Goal: Task Accomplishment & Management: Use online tool/utility

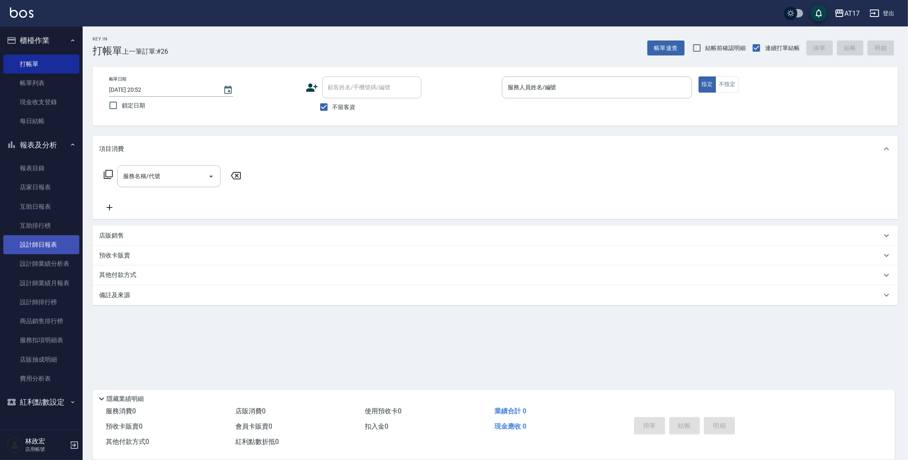
click at [48, 255] on link "設計師業績分析表" at bounding box center [41, 263] width 76 height 19
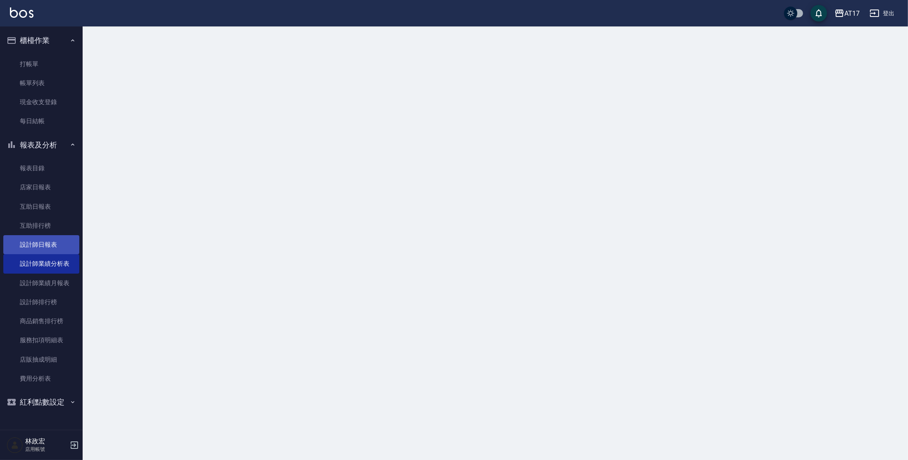
click at [48, 250] on link "設計師日報表" at bounding box center [41, 244] width 76 height 19
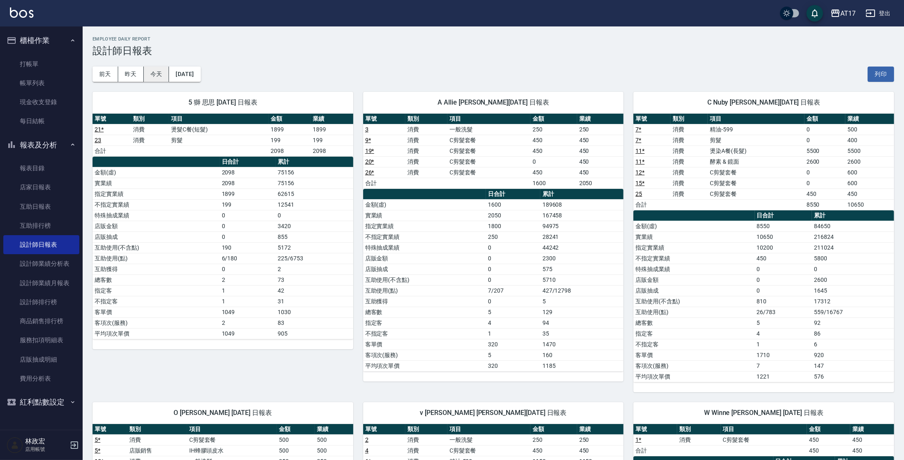
click at [152, 73] on button "今天" at bounding box center [157, 74] width 26 height 15
click at [200, 72] on button "[DATE]" at bounding box center [184, 74] width 31 height 15
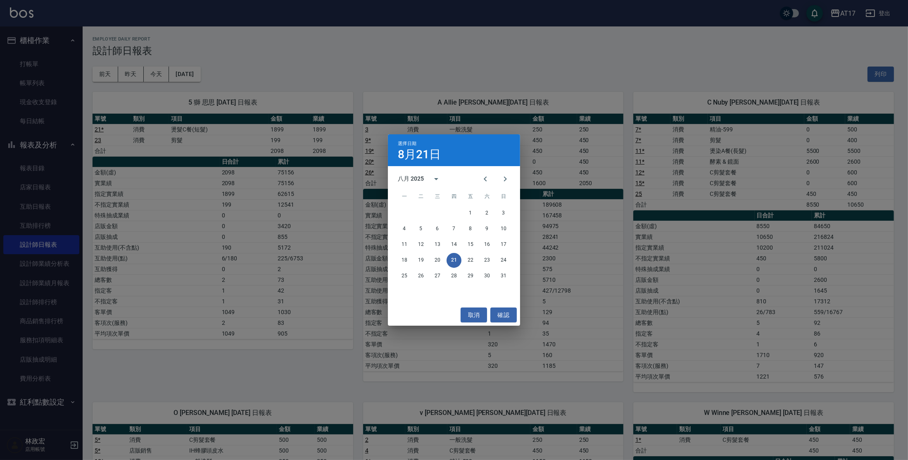
click at [172, 74] on div "選擇日期 [DATE] 八月 2025 一 二 三 四 五 六 日 1 2 3 4 5 6 7 8 9 10 11 12 13 14 15 16 17 18 …" at bounding box center [454, 230] width 908 height 460
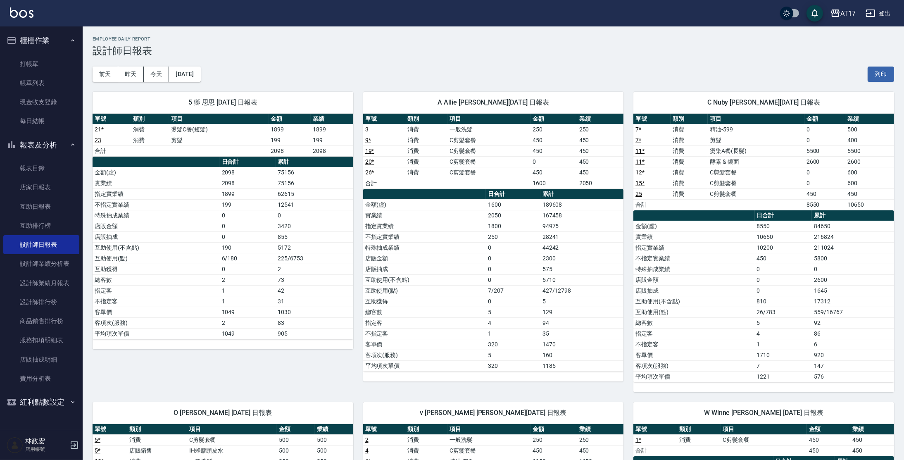
click at [44, 53] on ul "打帳單 帳單列表 現金收支登錄 每日結帳" at bounding box center [41, 92] width 76 height 83
click at [45, 60] on link "打帳單" at bounding box center [41, 64] width 76 height 19
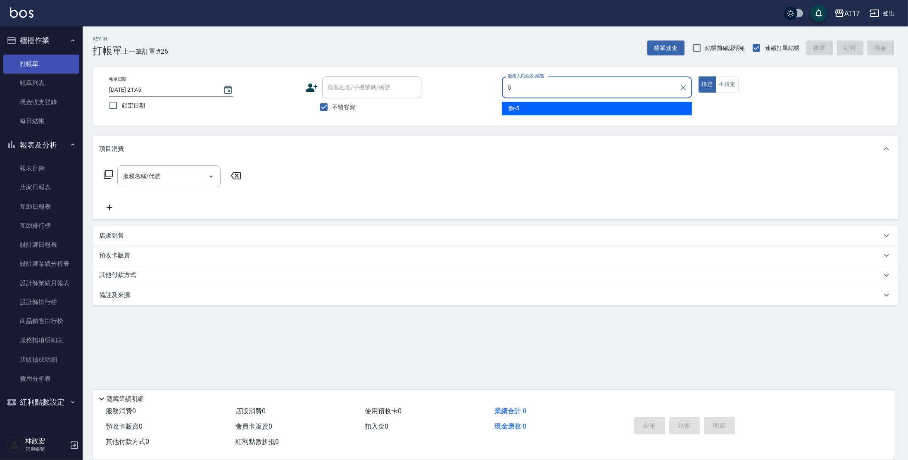
type input "獅-5"
type button "true"
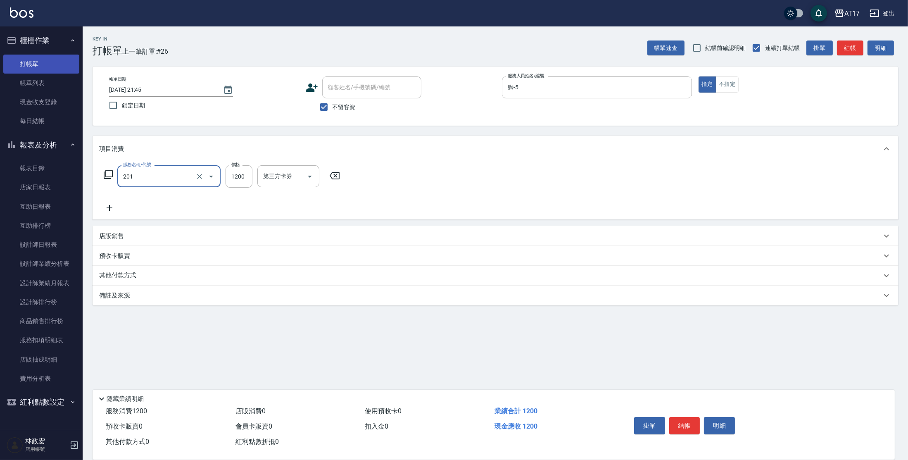
type input "一般燙(改金額)(201)"
type input "1299"
type input "獅-5"
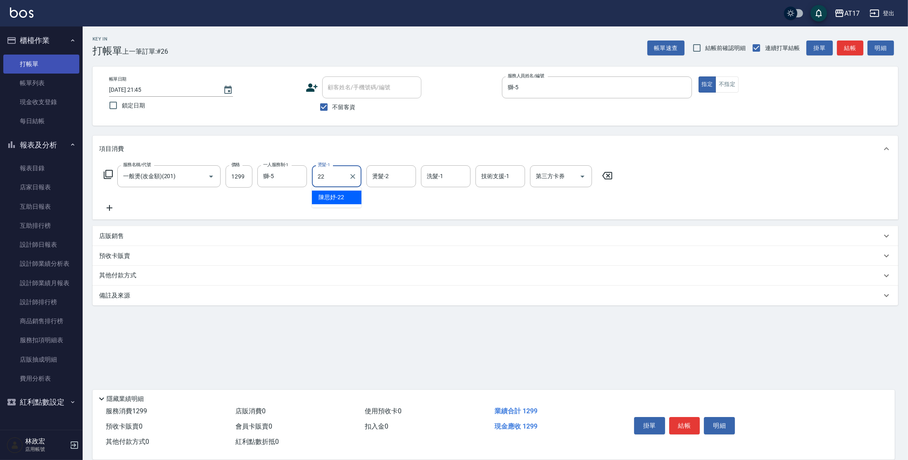
type input "[PERSON_NAME]-22"
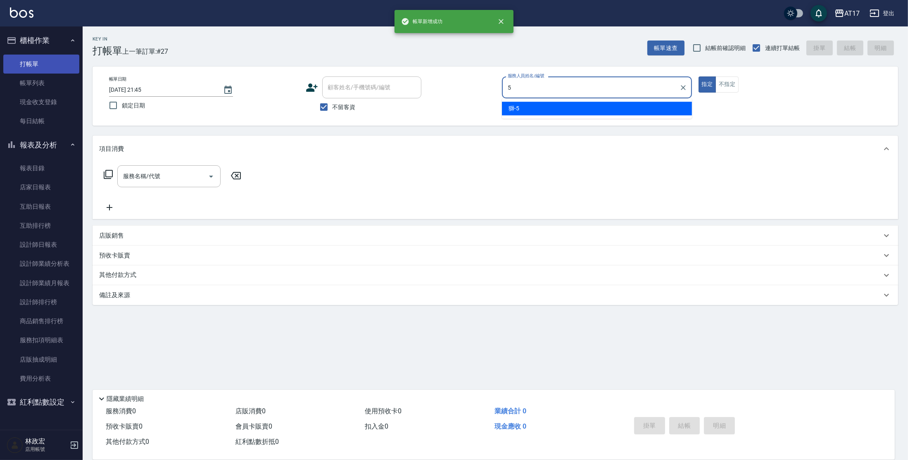
type input "獅-5"
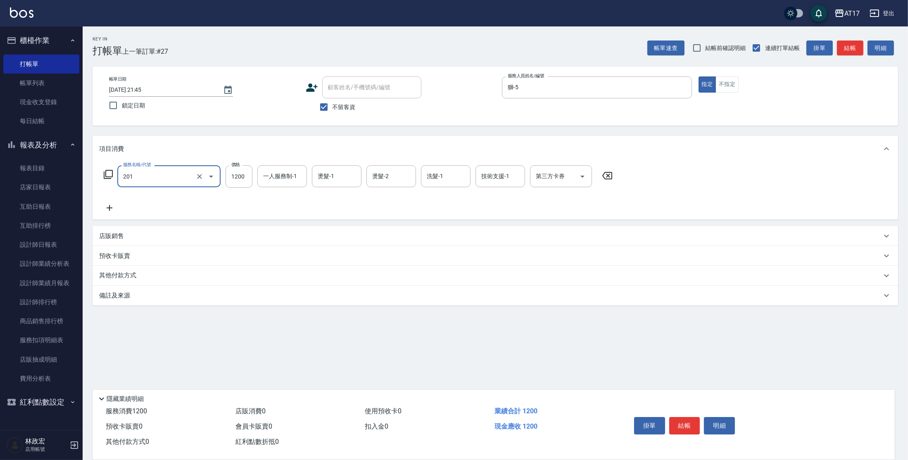
type input "一般燙(改金額)(201)"
type input "1299"
type input "獅-5"
type input "[PERSON_NAME]-22"
type input "2"
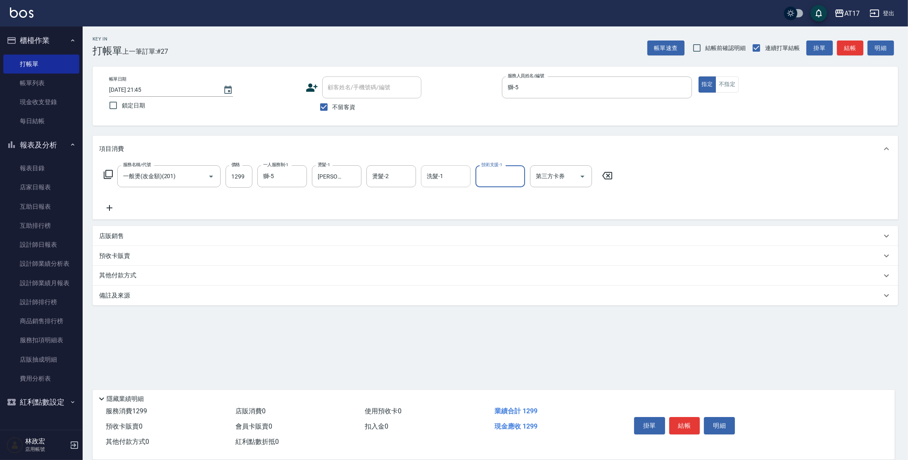
click at [436, 173] on input "洗髮-1" at bounding box center [446, 176] width 42 height 14
type input "[PERSON_NAME]-22"
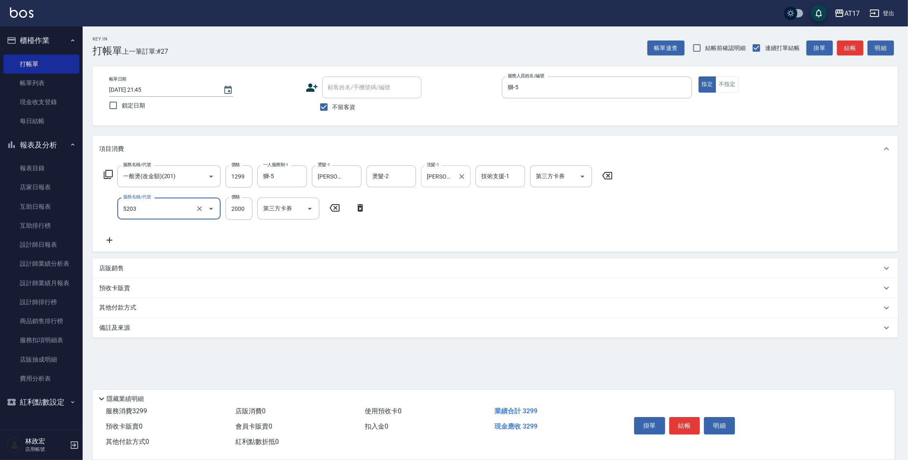
type input "染髮C餐(短髮)(5203)"
type input "1599"
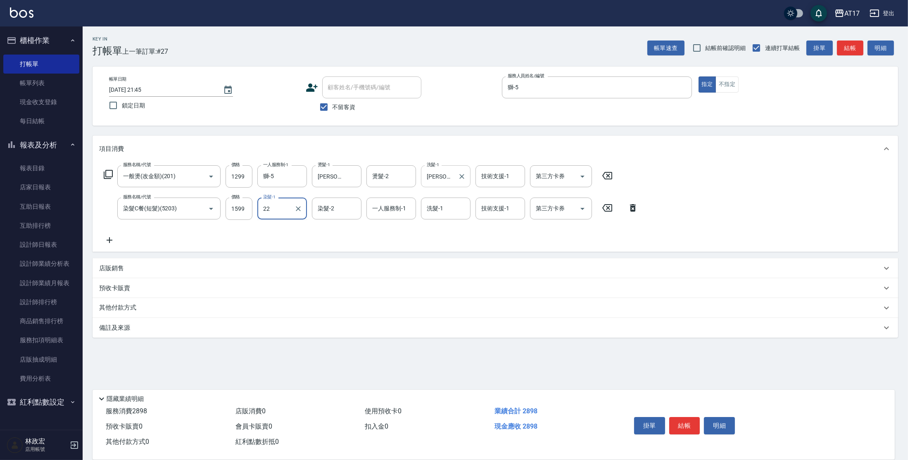
type input "[PERSON_NAME]-22"
type input "獅-5"
type input "[PERSON_NAME]-22"
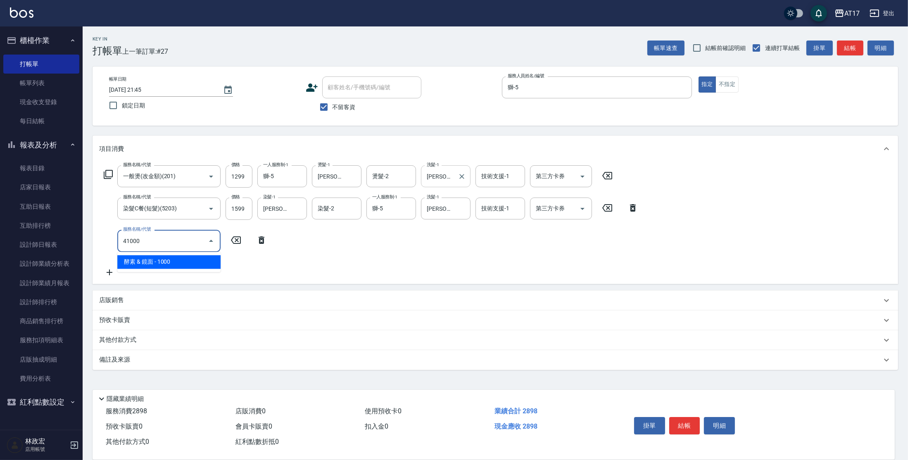
type input "酵素 & 鏡面(41000)"
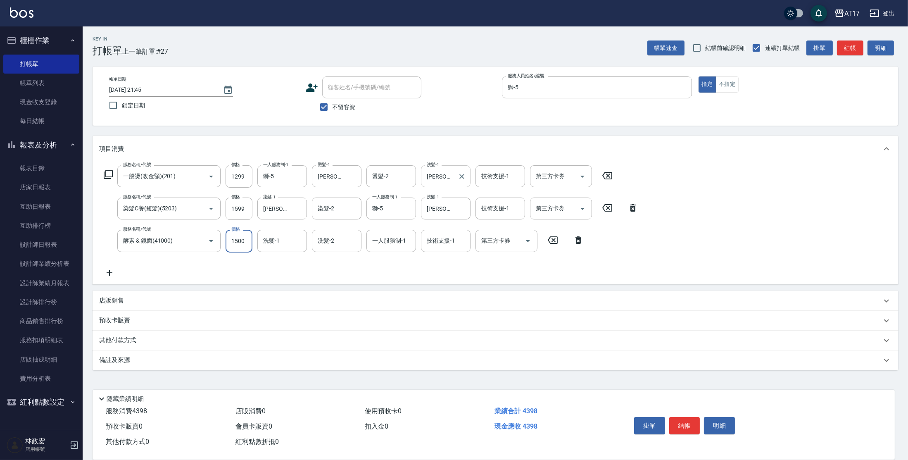
type input "1500"
type input "[PERSON_NAME]-22"
type input "2"
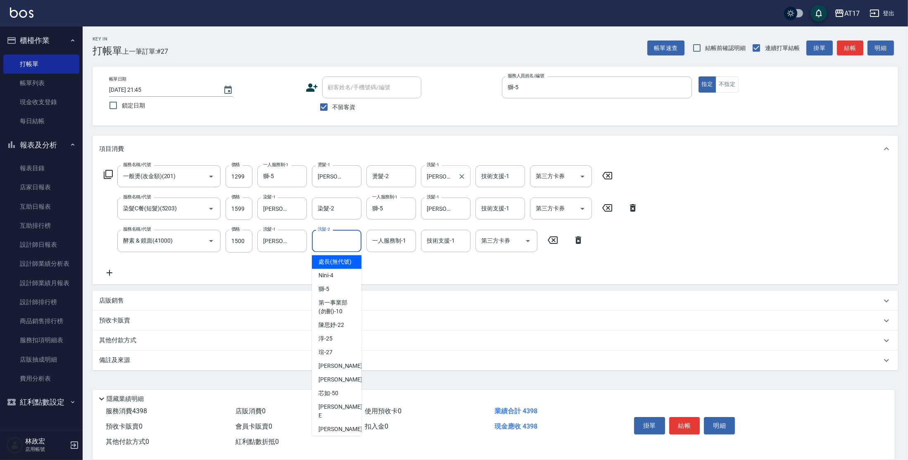
type input "處長(無代號)"
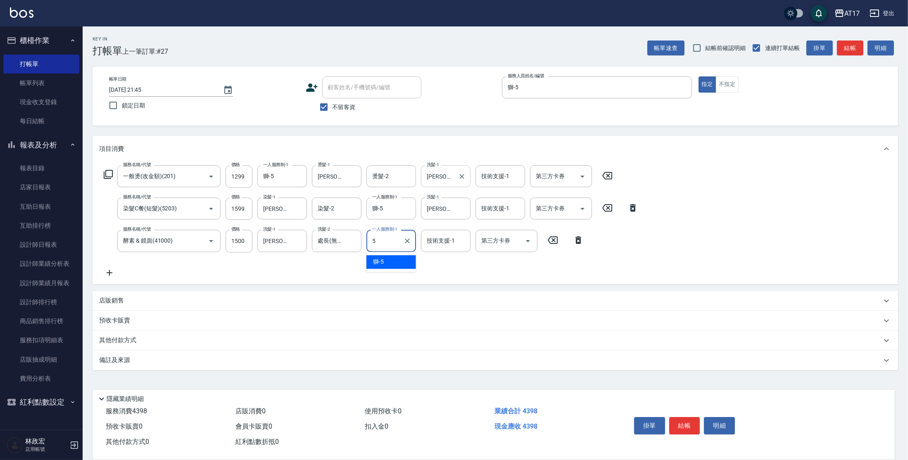
type input "獅-5"
click at [353, 240] on icon "Clear" at bounding box center [352, 240] width 5 height 5
click at [679, 426] on button "結帳" at bounding box center [685, 425] width 31 height 17
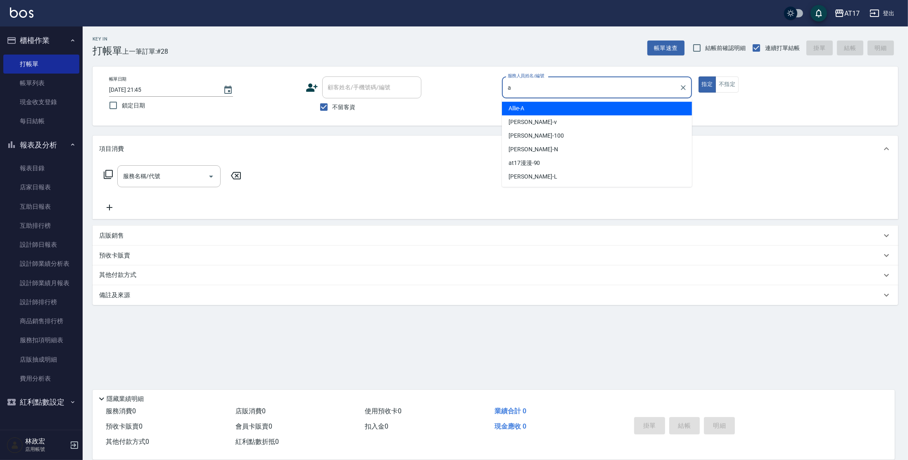
type input "Allie-A"
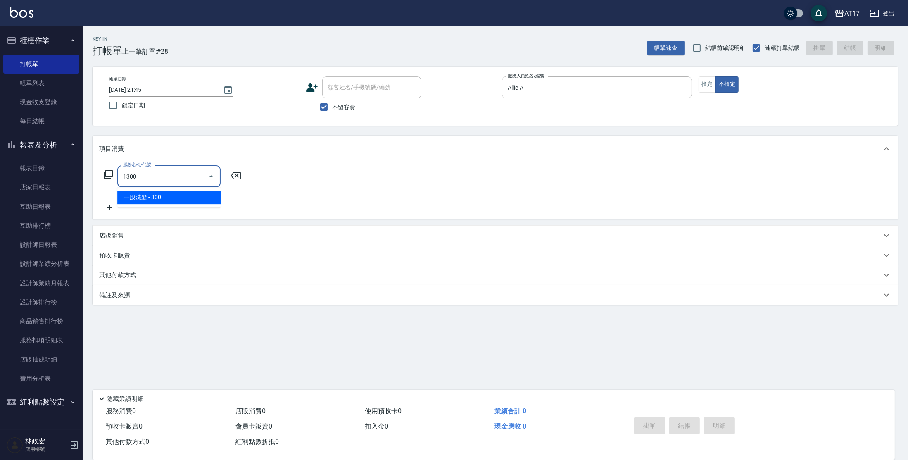
type input "一般洗髮(1300)"
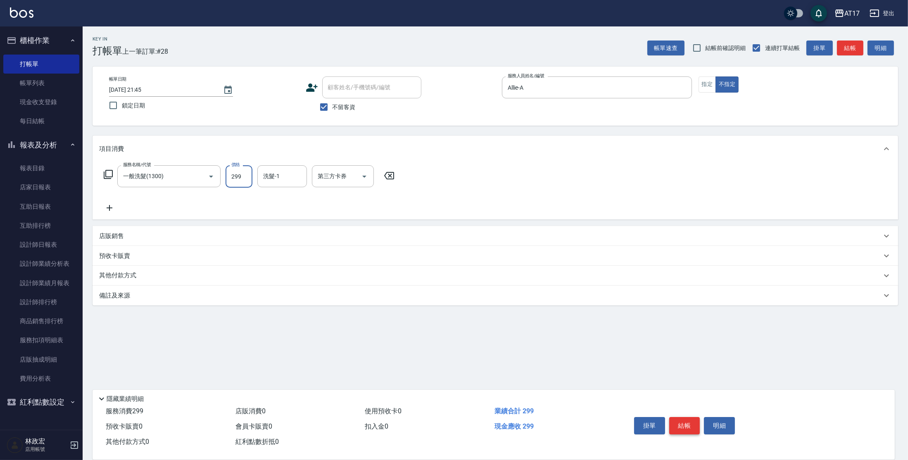
type input "299"
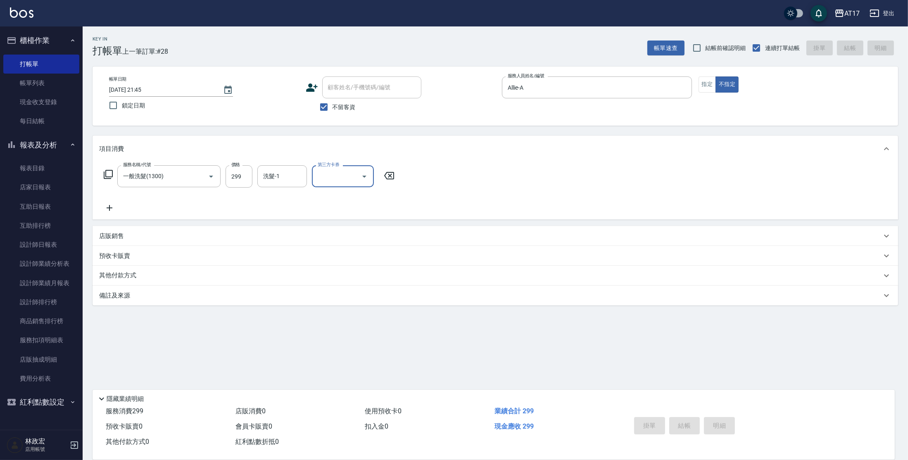
type input "[DATE] 21:46"
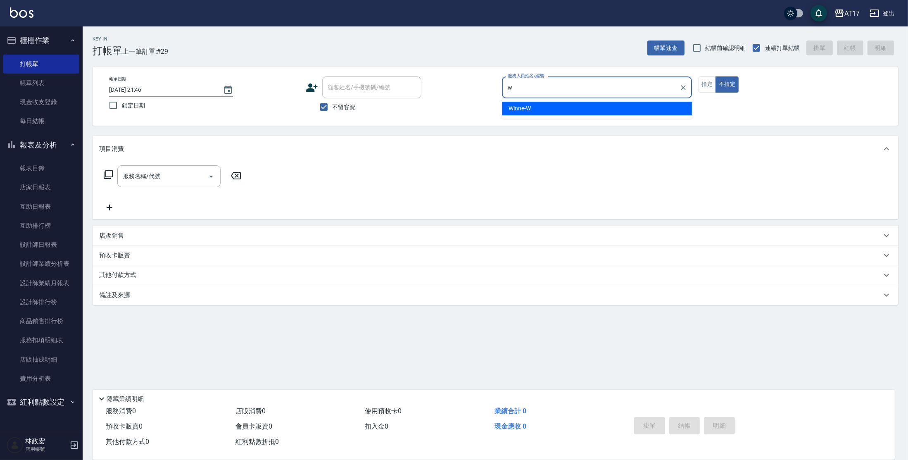
type input "Winne-W"
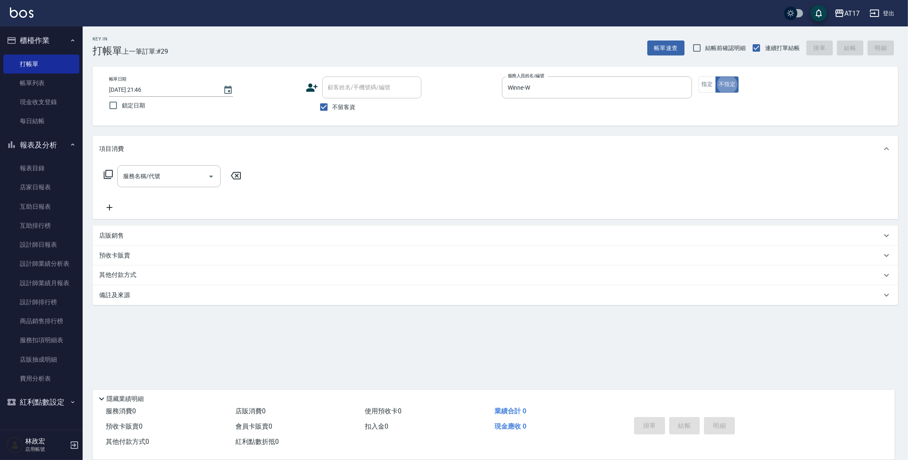
type button "false"
type input "精油-599(0599)"
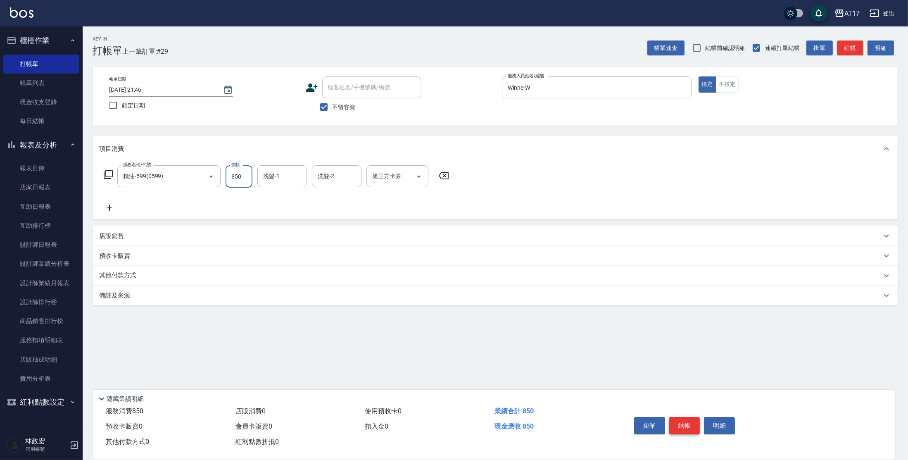
type input "850"
type input "[PERSON_NAME]-55"
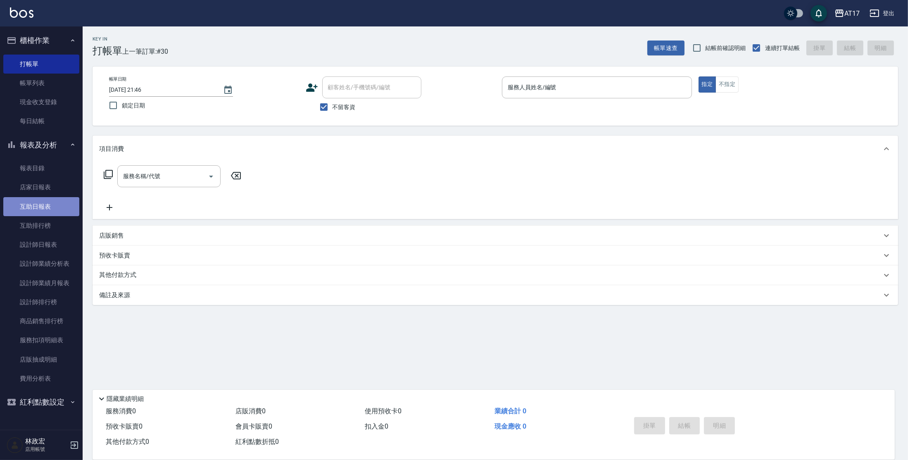
click at [34, 207] on link "互助日報表" at bounding box center [41, 206] width 76 height 19
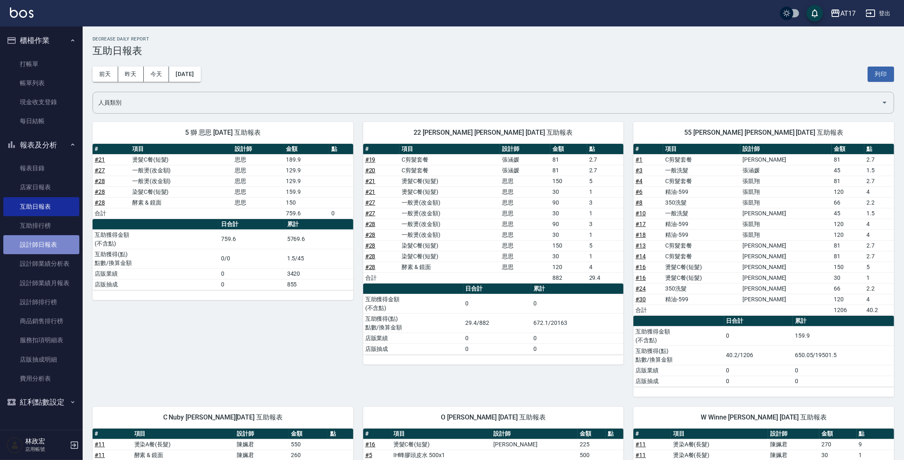
click at [65, 237] on link "設計師日報表" at bounding box center [41, 244] width 76 height 19
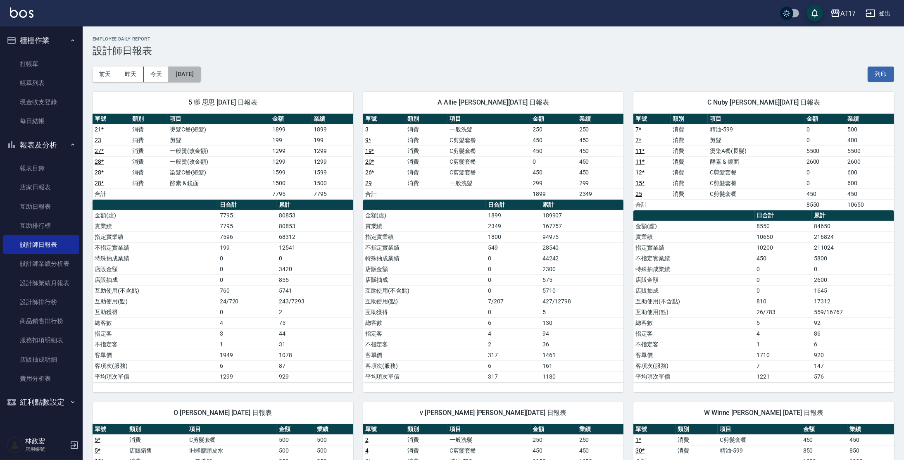
click at [200, 76] on button "[DATE]" at bounding box center [184, 74] width 31 height 15
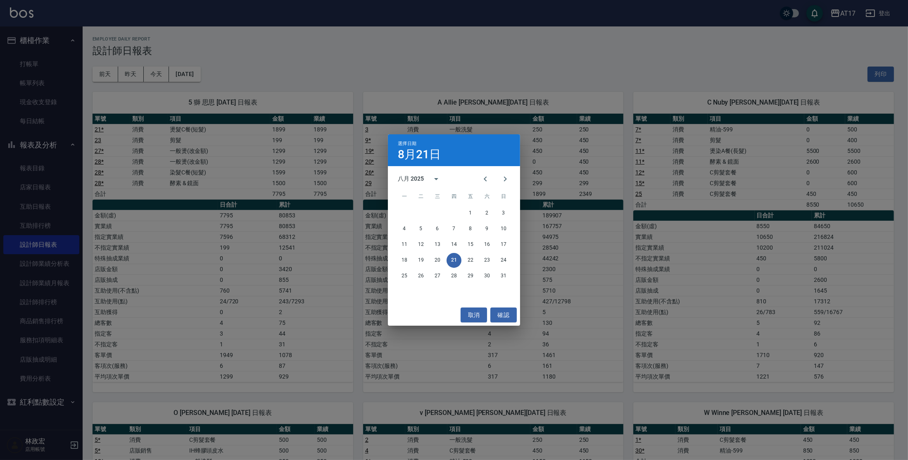
click at [298, 45] on div "選擇日期 [DATE] 八月 2025 一 二 三 四 五 六 日 1 2 3 4 5 6 7 8 9 10 11 12 13 14 15 16 17 18 …" at bounding box center [454, 230] width 908 height 460
